Goal: Transaction & Acquisition: Subscribe to service/newsletter

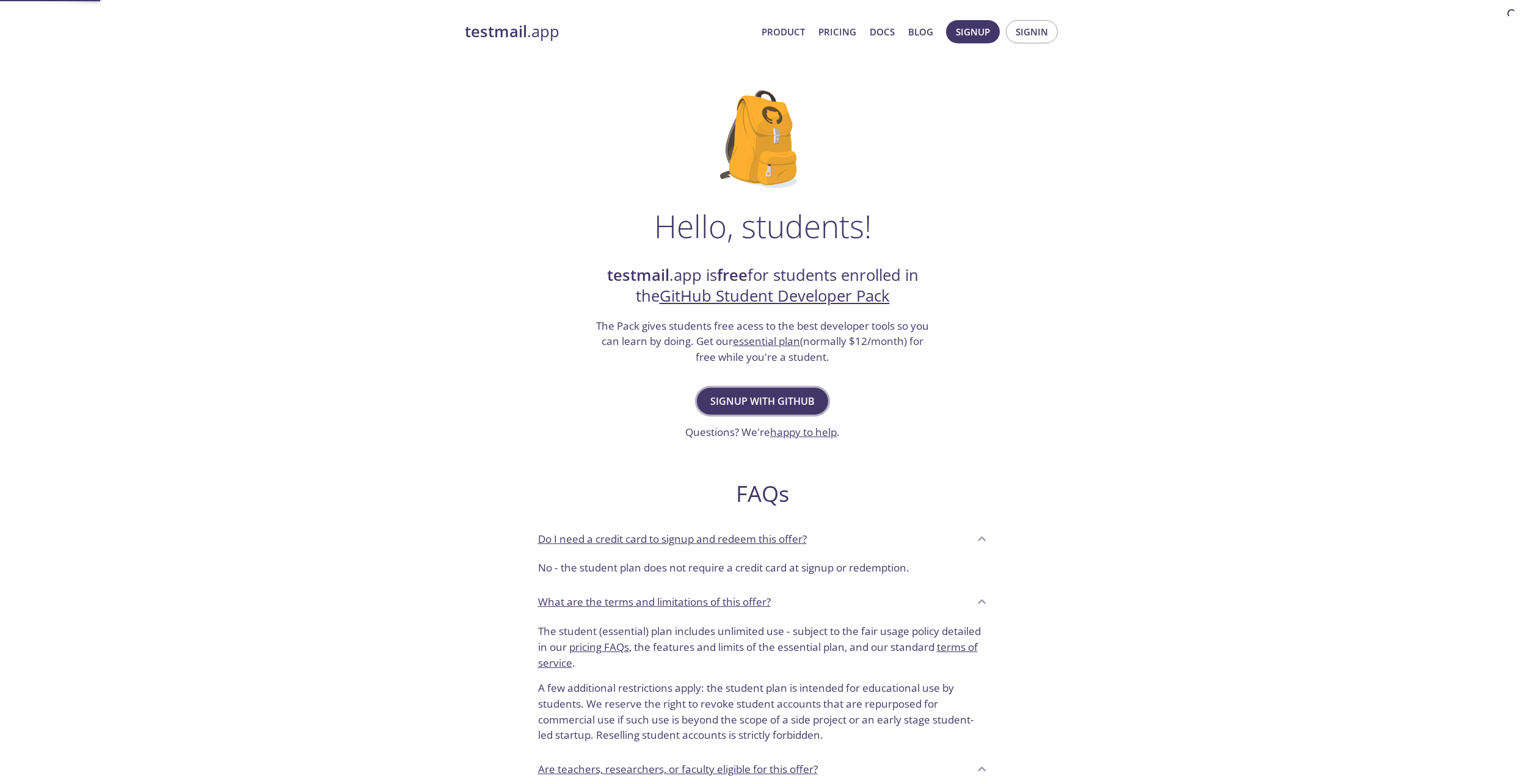
click at [764, 403] on span "Signup with GitHub" at bounding box center [763, 401] width 104 height 17
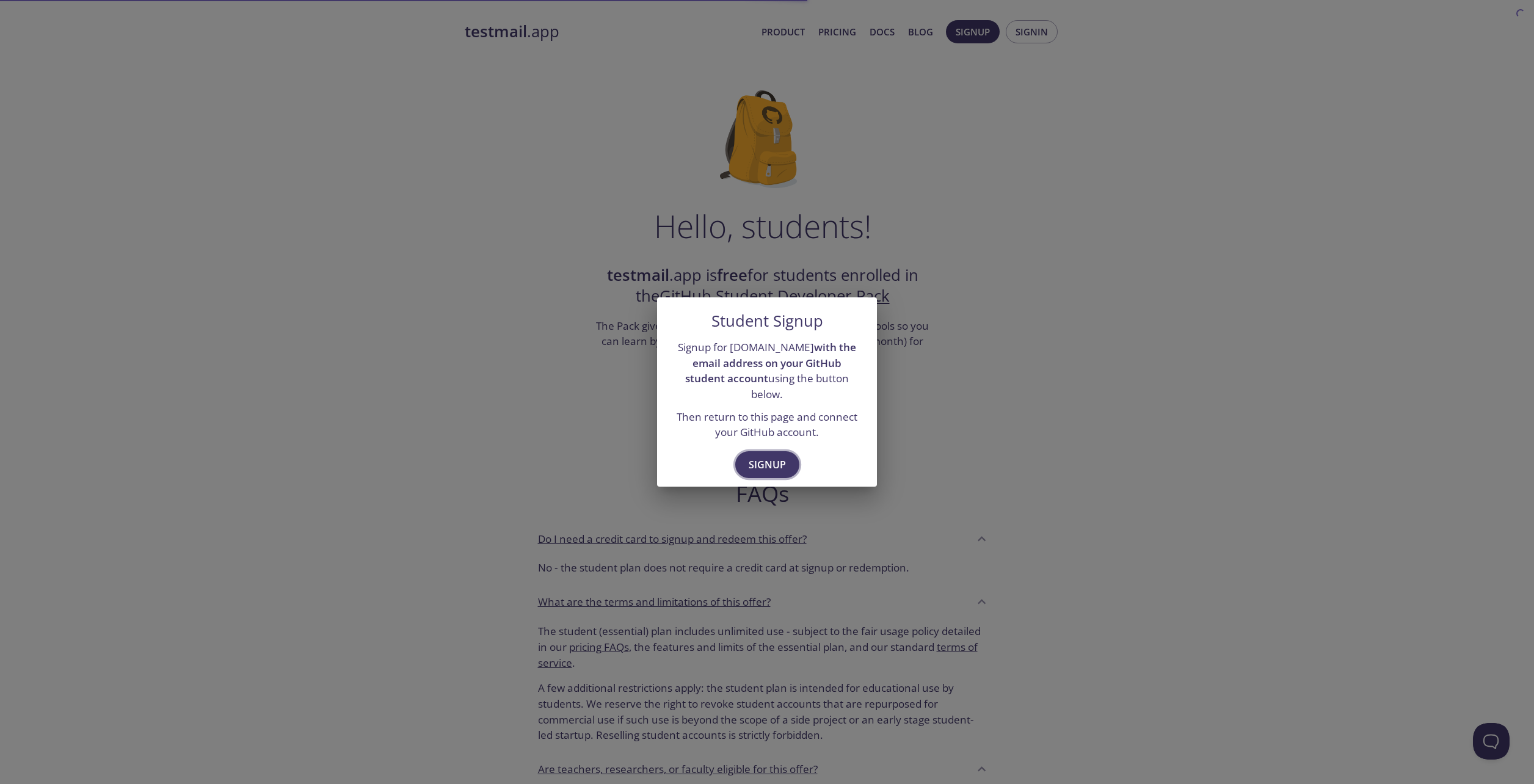
click at [759, 460] on span "Signup" at bounding box center [767, 465] width 38 height 17
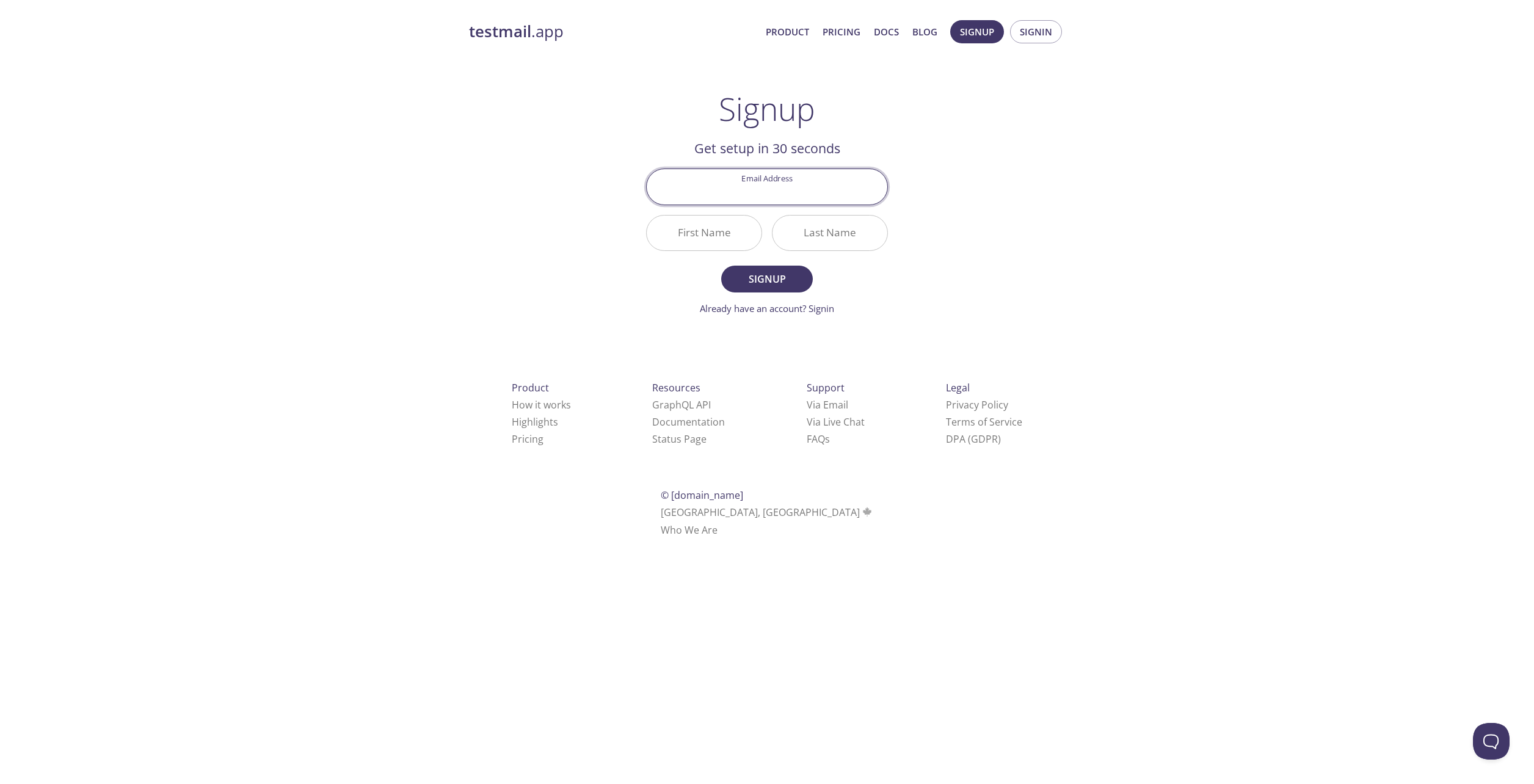
click at [770, 180] on input "Email Address" at bounding box center [767, 186] width 241 height 35
click at [763, 190] on input "Email Address" at bounding box center [767, 186] width 241 height 35
type input "[EMAIL_ADDRESS][DOMAIN_NAME]"
click at [569, 232] on div "testmail .app Product Pricing Docs Blog Signup Signin Signup Get setup in 30 se…" at bounding box center [767, 292] width 625 height 561
click at [702, 229] on input "First Name" at bounding box center [704, 232] width 115 height 35
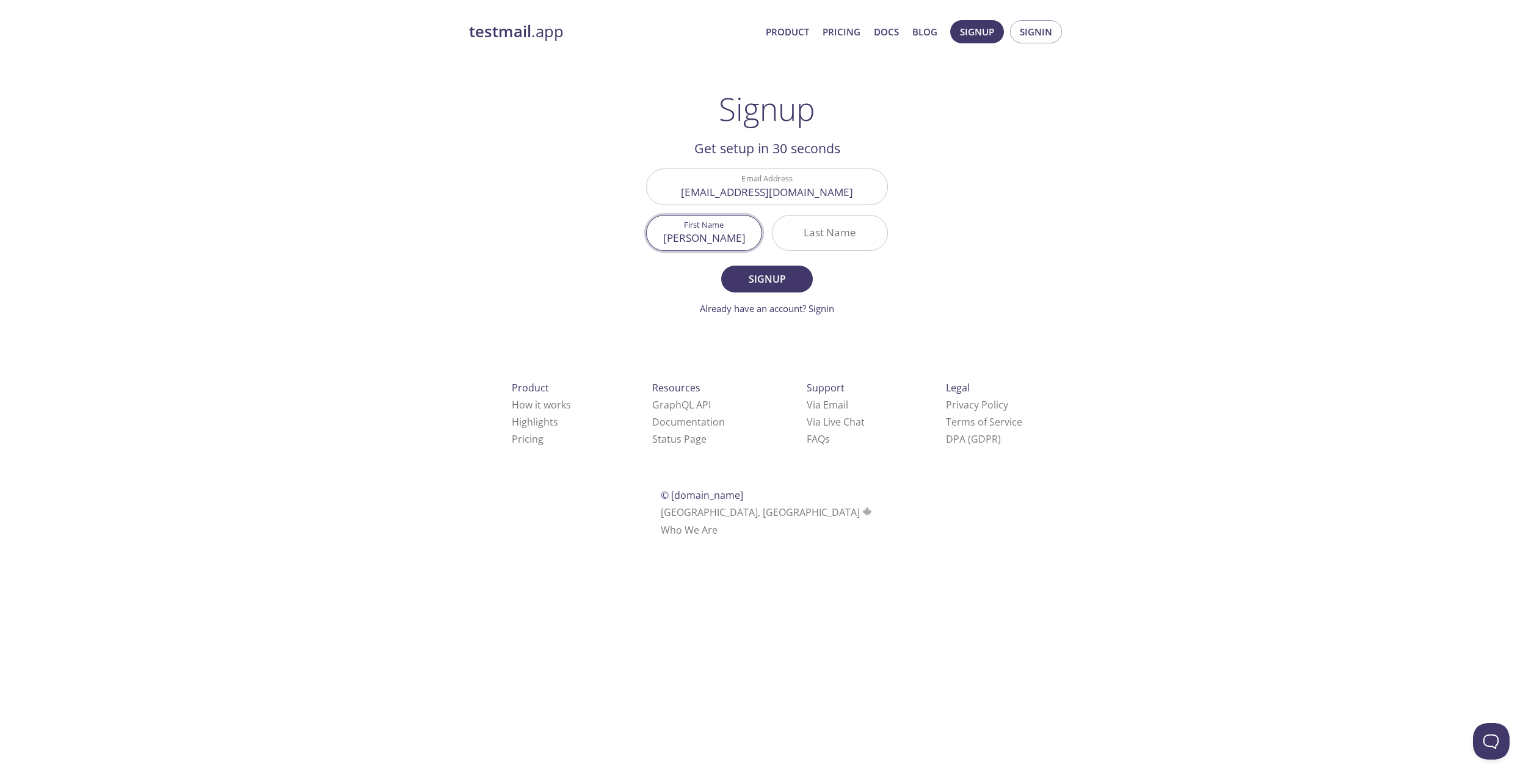
type input "[PERSON_NAME]"
click at [767, 285] on span "Signup" at bounding box center [767, 279] width 64 height 17
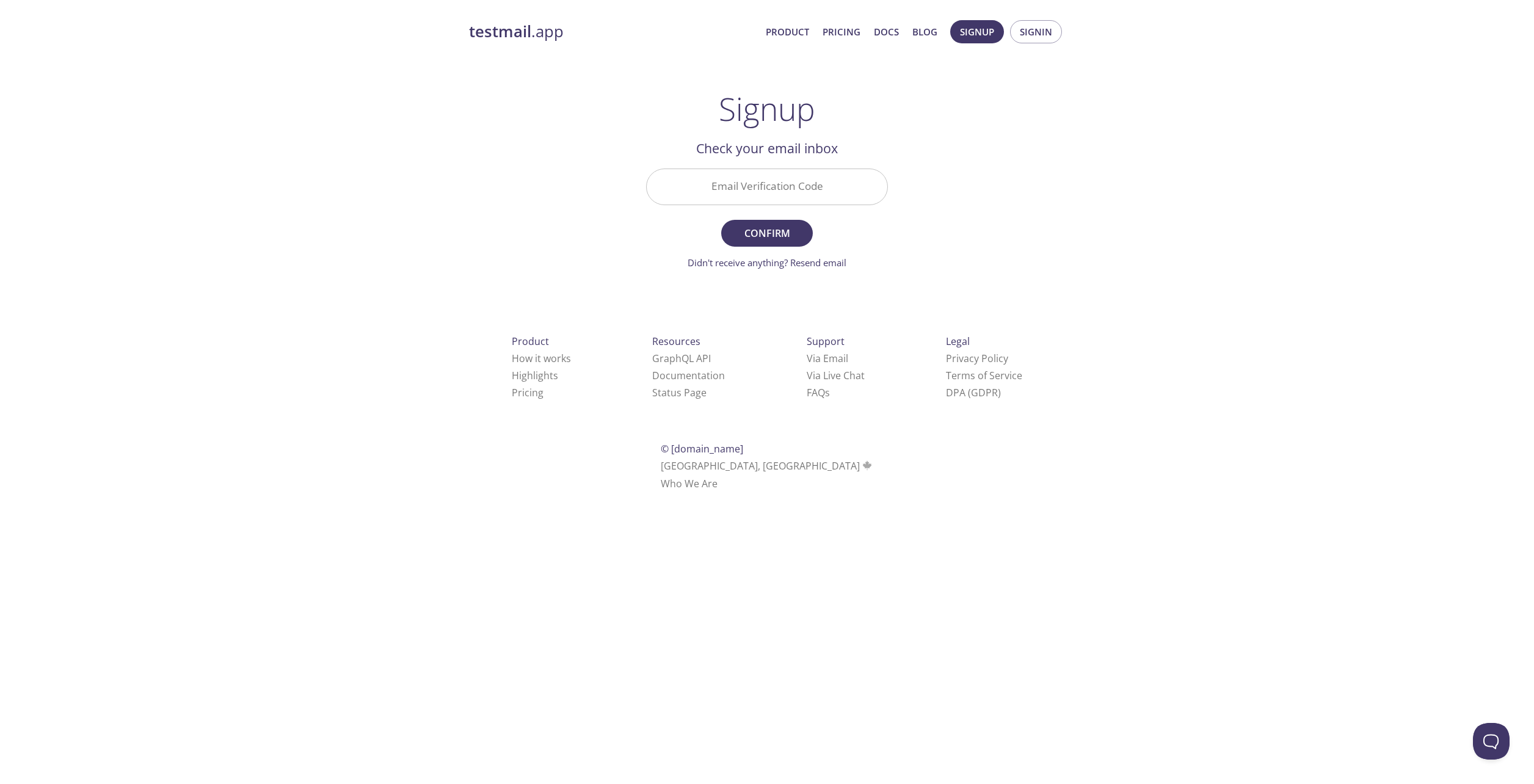
click at [732, 196] on input "Email Verification Code" at bounding box center [767, 186] width 241 height 35
paste input "E2WLFCX"
type input "E2WLFCX"
click at [767, 236] on span "Confirm" at bounding box center [767, 233] width 64 height 17
